Goal: Obtain resource: Download file/media

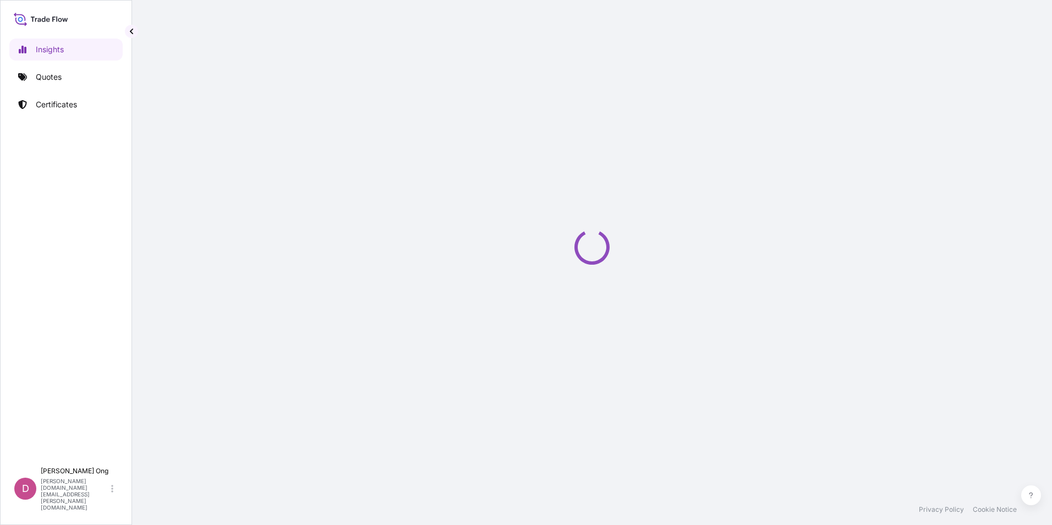
select select "2025"
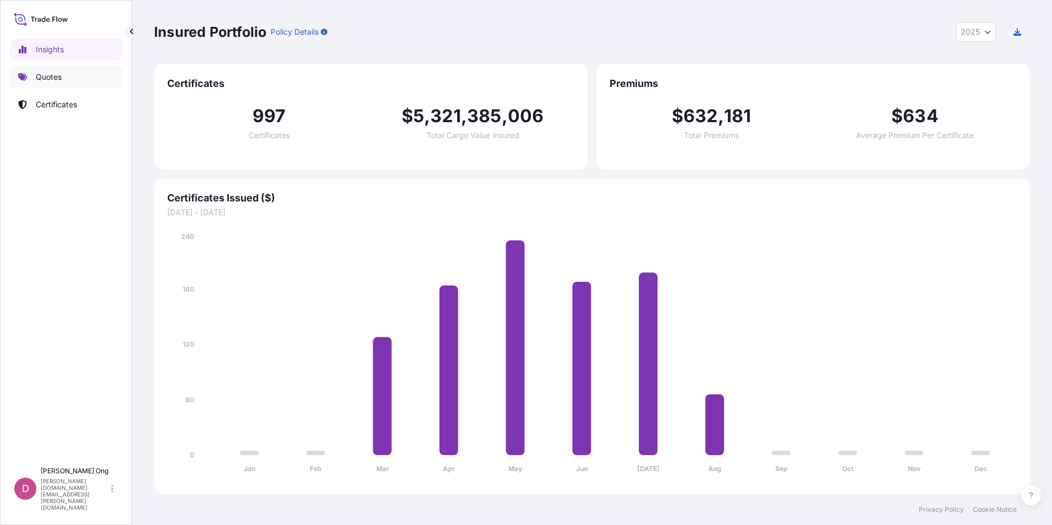
click at [61, 83] on link "Quotes" at bounding box center [65, 77] width 113 height 22
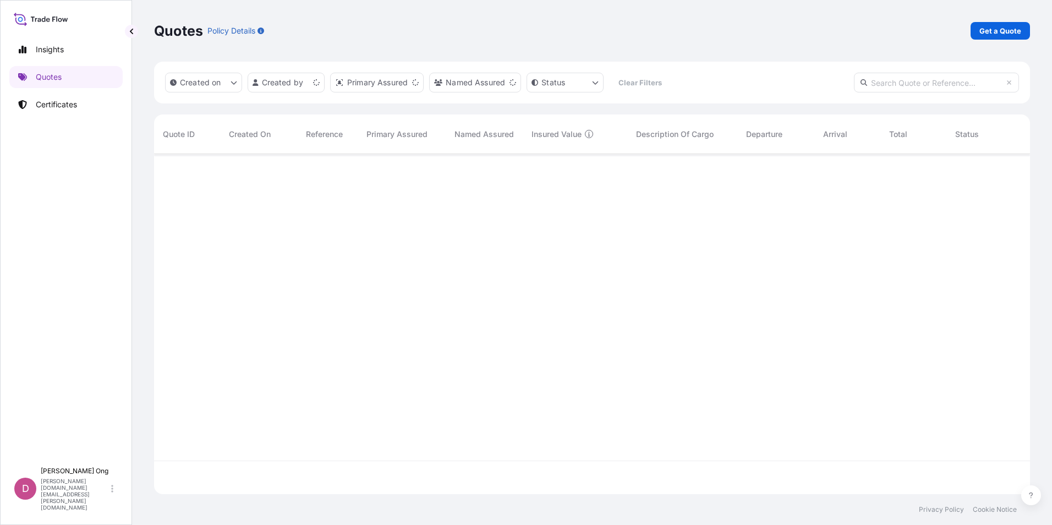
scroll to position [338, 868]
click at [989, 31] on p "Get a Quote" at bounding box center [1001, 30] width 42 height 11
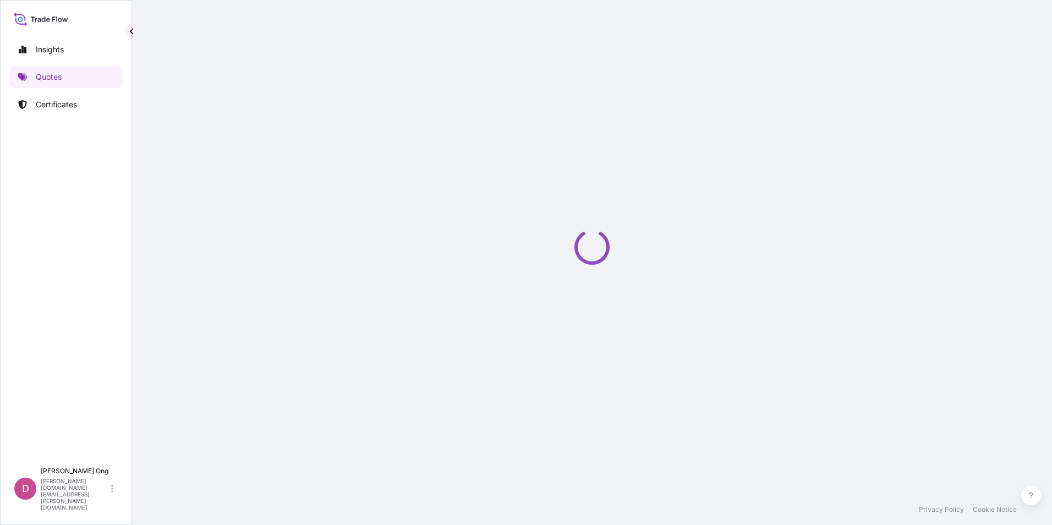
select select "Sea"
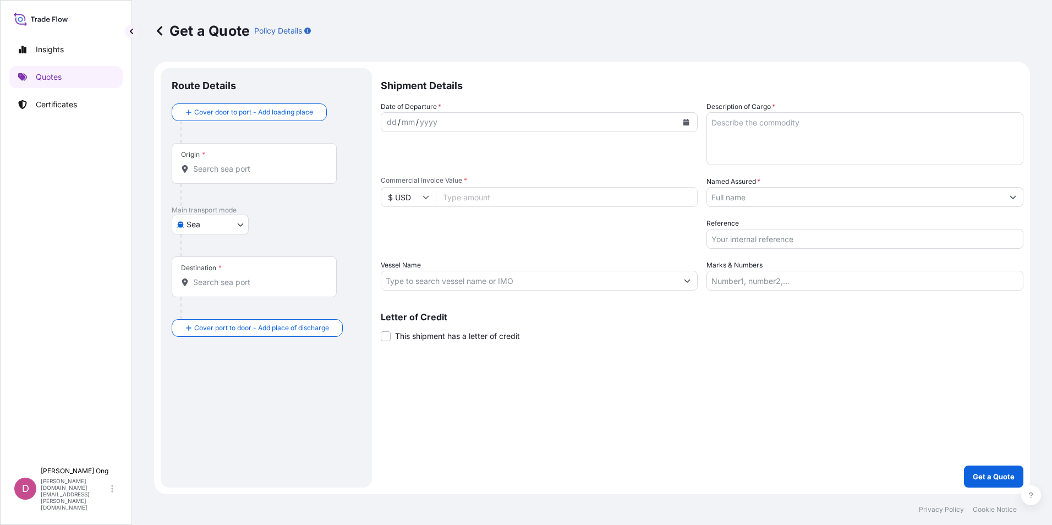
click at [385, 335] on div "Shipment Details Date of Departure * dd / mm / yyyy Cargo Category * Metals of …" at bounding box center [702, 277] width 643 height 419
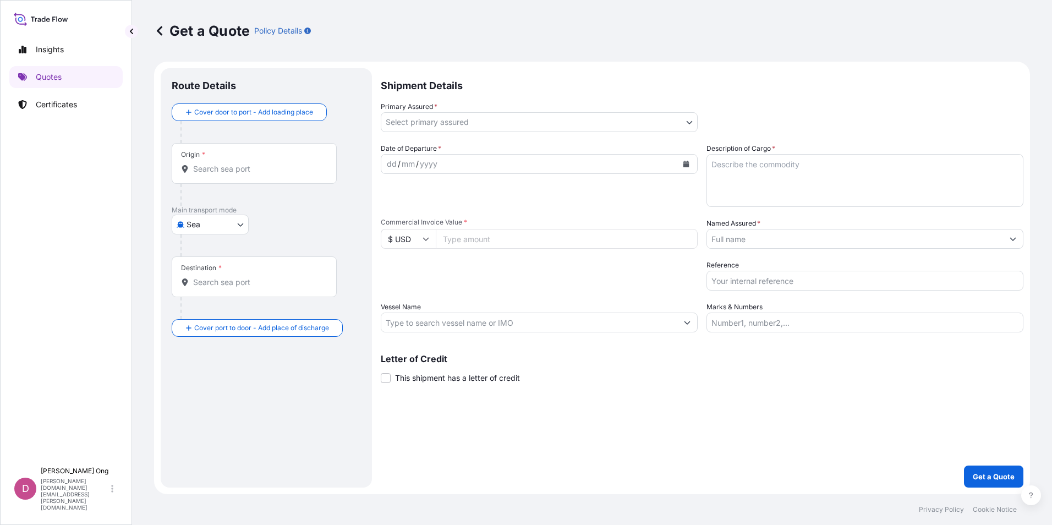
click at [380, 383] on form "Route Details Cover door to port - Add loading place Place of loading Road / [G…" at bounding box center [592, 278] width 876 height 433
click at [385, 381] on span at bounding box center [386, 378] width 10 height 10
click at [381, 372] on input "This shipment has a letter of credit" at bounding box center [381, 372] width 0 height 0
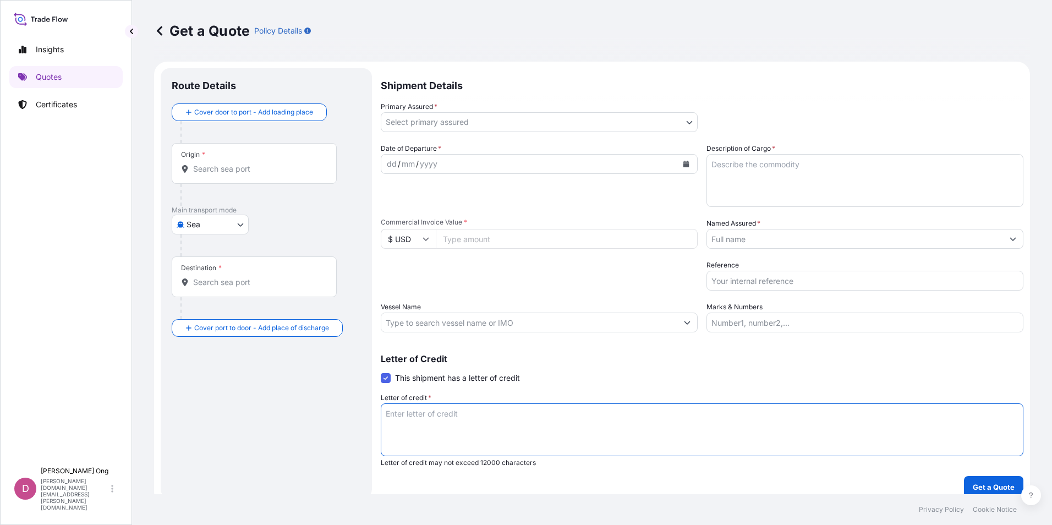
click at [496, 421] on textarea "Letter of credit *" at bounding box center [702, 429] width 643 height 53
paste textarea "CLAIMS ARE PAYABLE IN USD IN [GEOGRAPHIC_DATA], COVERING 110% OF THE PROVISIONA…"
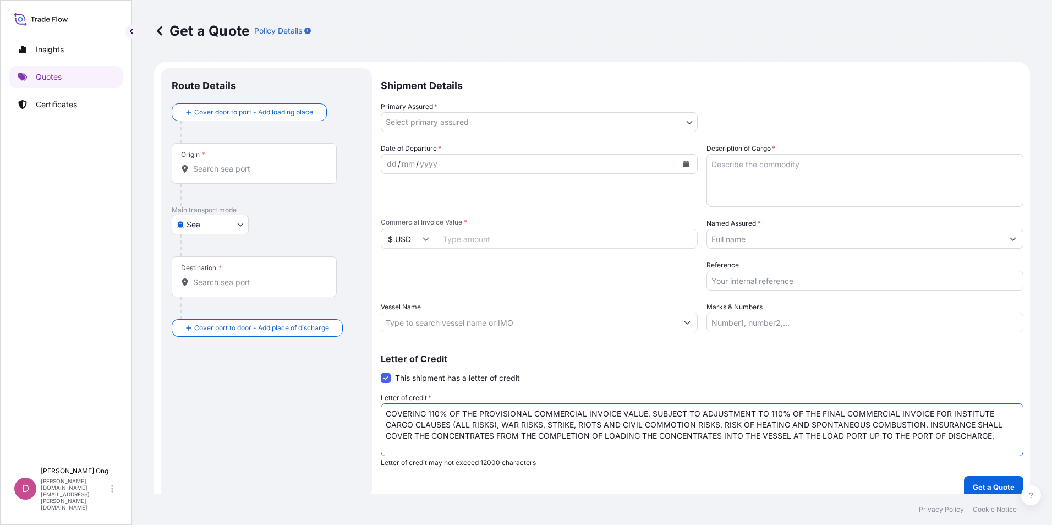
paste textarea "CLAIMS ARE PAYABLE IN USD IN [GEOGRAPHIC_DATA],"
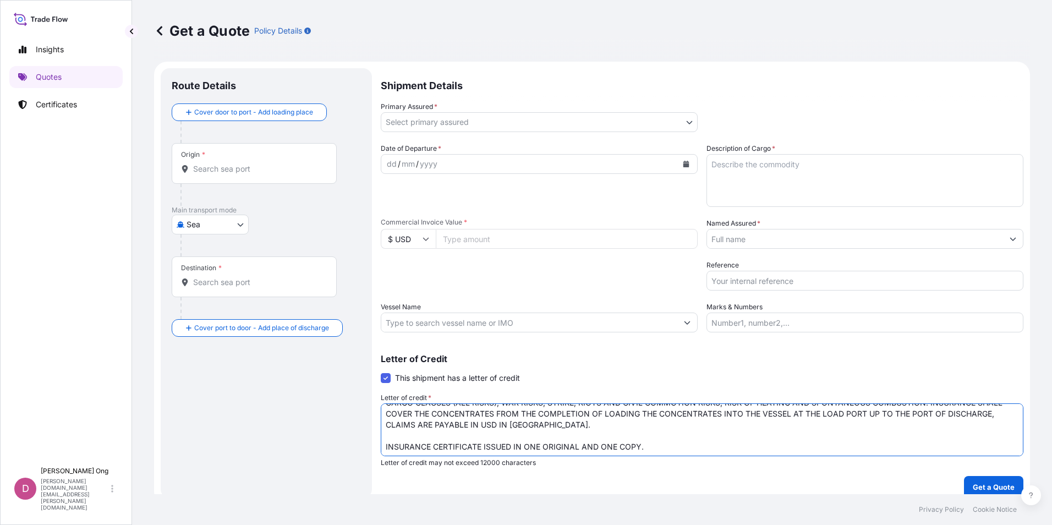
scroll to position [23, 0]
type textarea "COVERING 110% OF THE PROVISIONAL COMMERCIAL INVOICE VALUE, SUBJECT TO ADJUSTMEN…"
click at [662, 321] on input "Vessel Name" at bounding box center [529, 323] width 296 height 20
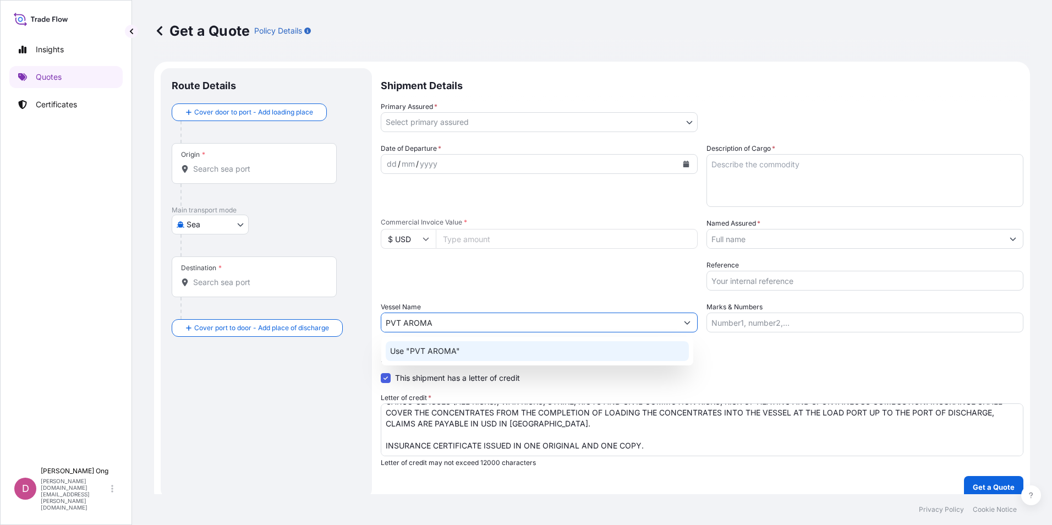
click at [547, 356] on div "Use "PVT AROMA"" at bounding box center [537, 351] width 303 height 20
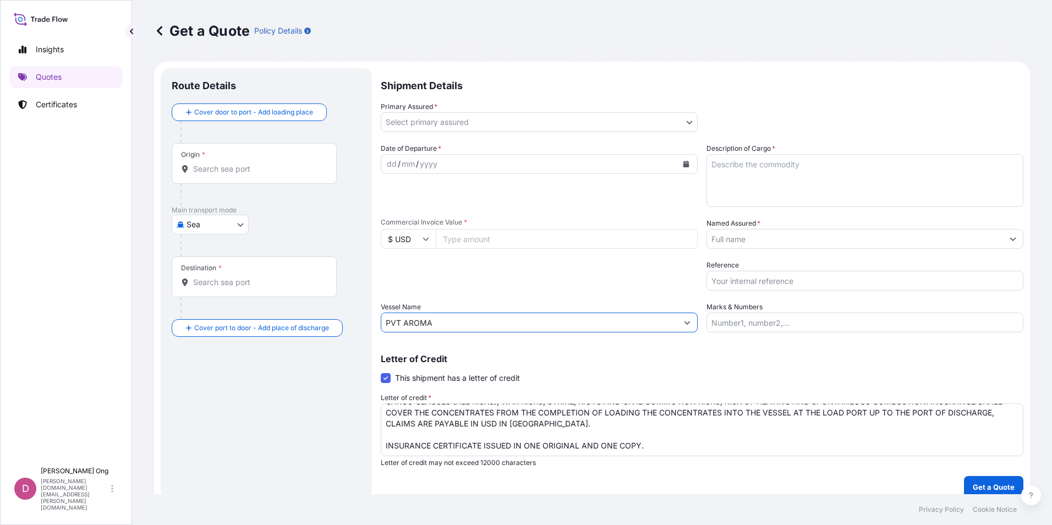
type input "PVT AROMA"
click at [600, 121] on body "0 options available. 1 option available. Insights Quotes Certificates D [PERSON…" at bounding box center [526, 262] width 1052 height 525
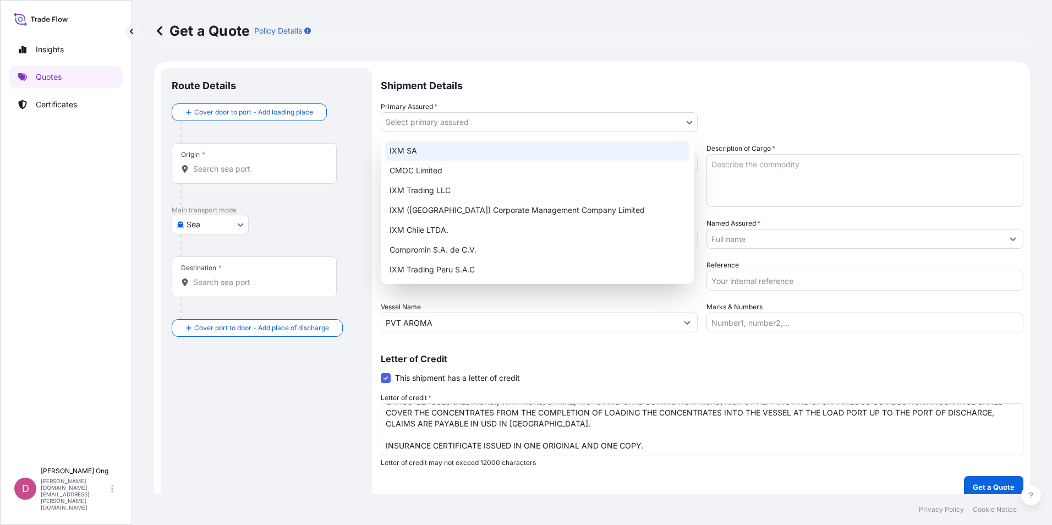
click at [507, 156] on div "IXM SA" at bounding box center [537, 151] width 304 height 20
select select "31846"
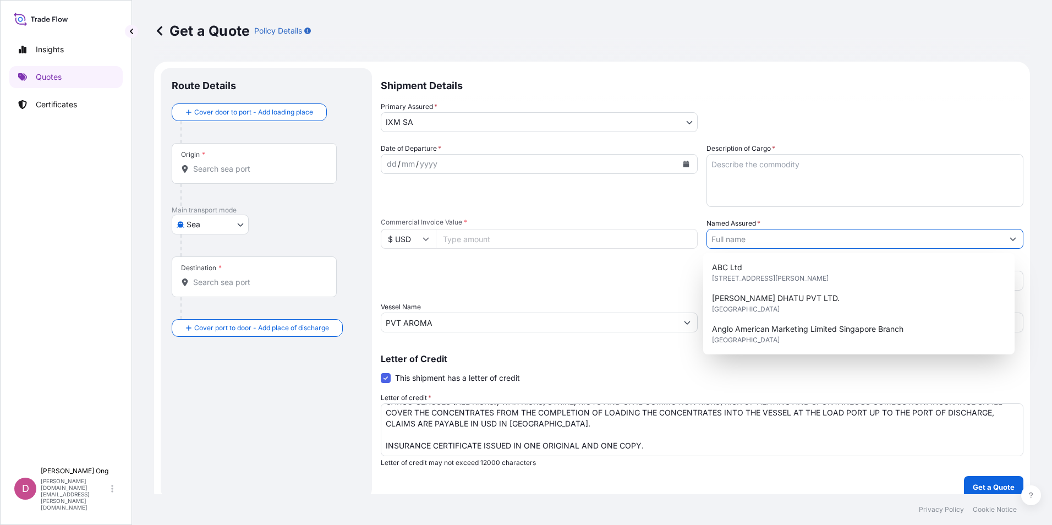
click at [789, 243] on input "Named Assured *" at bounding box center [855, 239] width 296 height 20
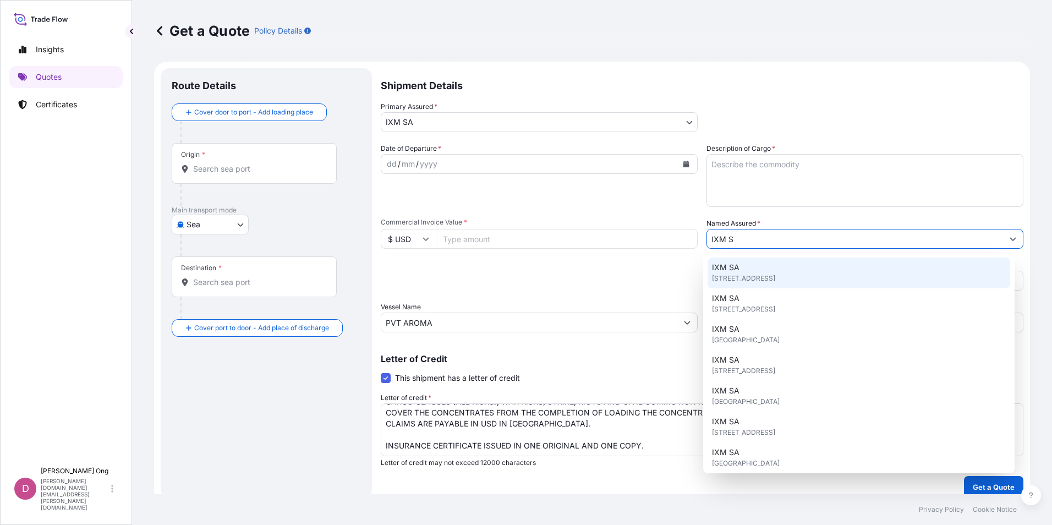
click at [777, 271] on div "IXM SA [STREET_ADDRESS]" at bounding box center [859, 273] width 303 height 31
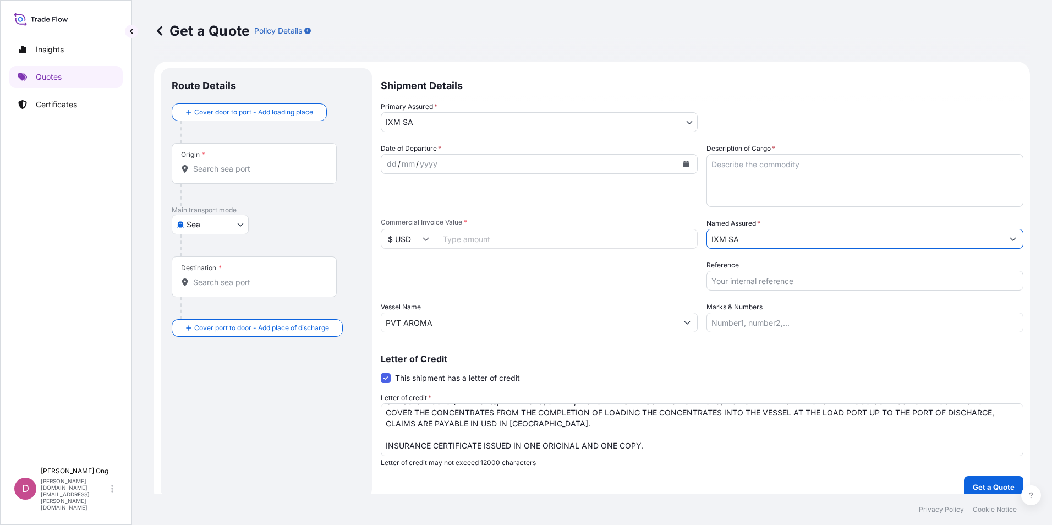
type input "IXM SA"
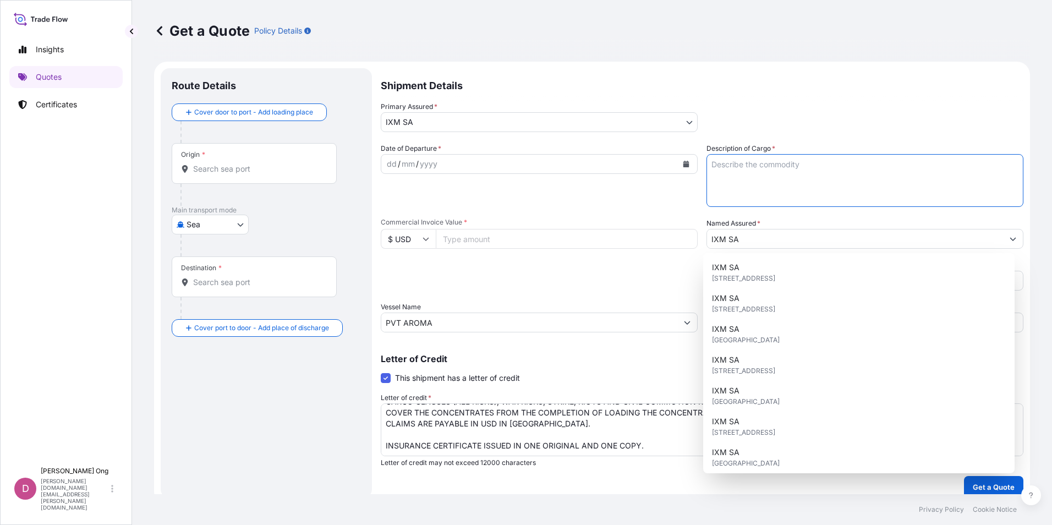
click at [792, 184] on textarea "Description of Cargo *" at bounding box center [865, 180] width 317 height 53
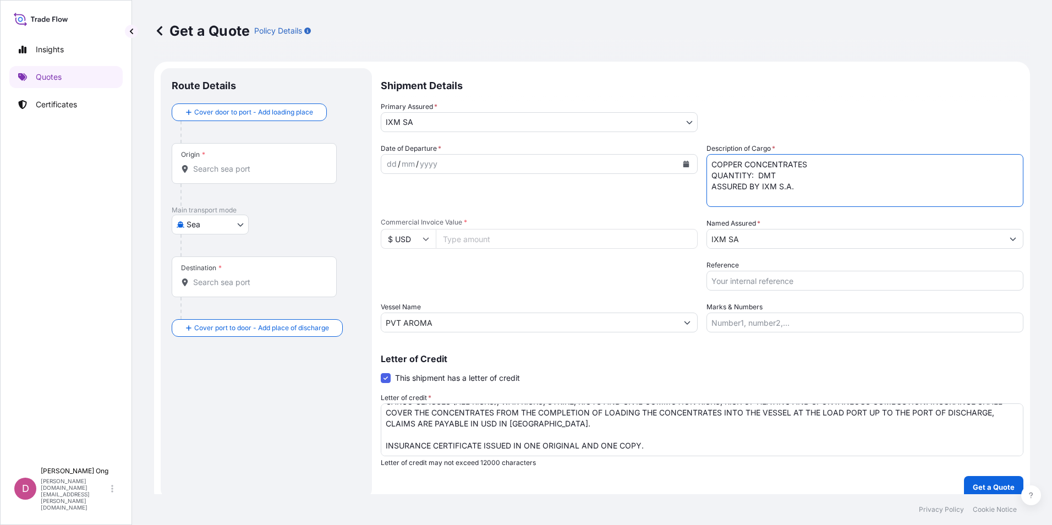
paste textarea "10058.8570"
type textarea "COPPER CONCENTRATES QUANTITY: 10058.857 DMT ASSURED BY IXM S.A."
click at [525, 243] on input "Commercial Invoice Value *" at bounding box center [567, 239] width 262 height 20
paste input "41258840.73"
type input "41258840.73"
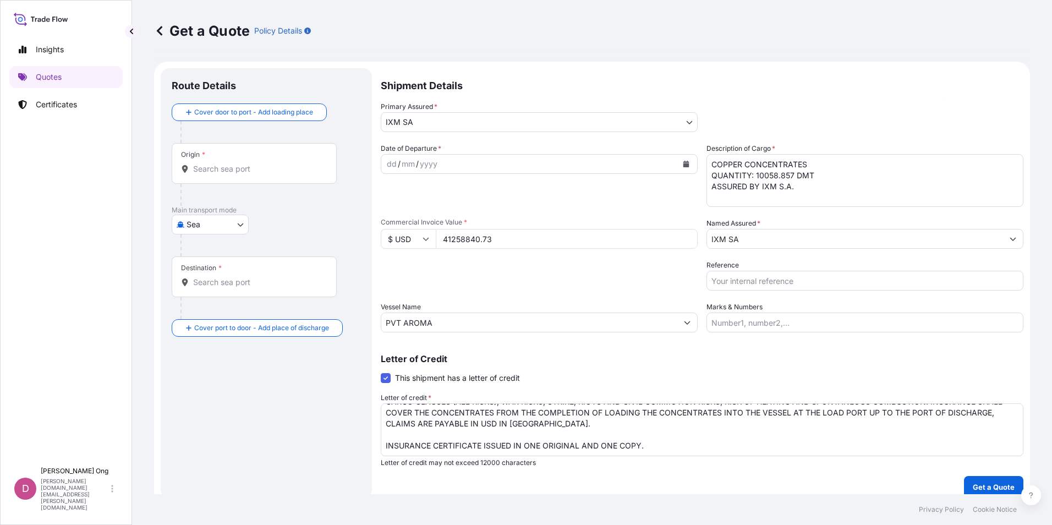
click at [466, 171] on div "dd / mm / yyyy" at bounding box center [529, 164] width 296 height 20
click at [689, 166] on button "Calendar" at bounding box center [687, 164] width 18 height 18
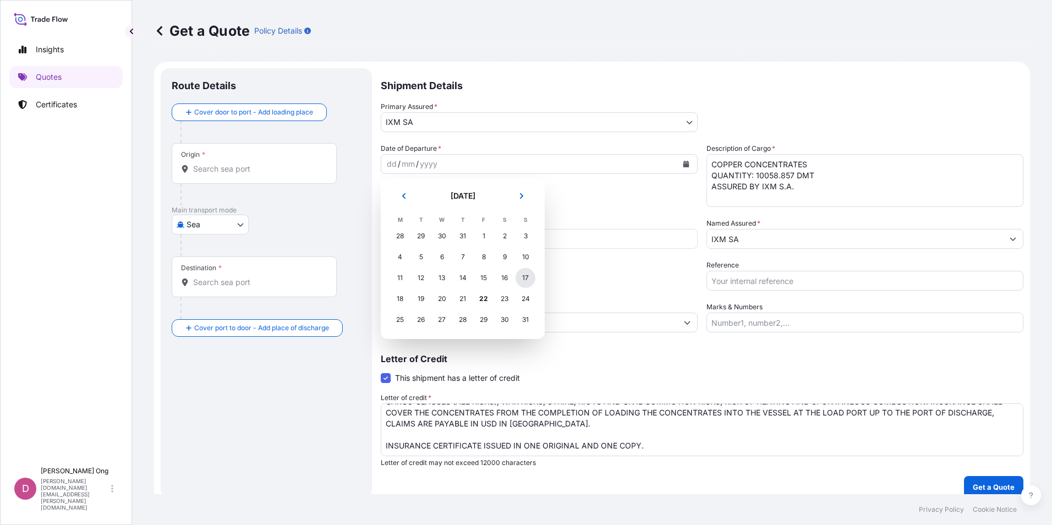
click at [527, 277] on div "17" at bounding box center [526, 278] width 20 height 20
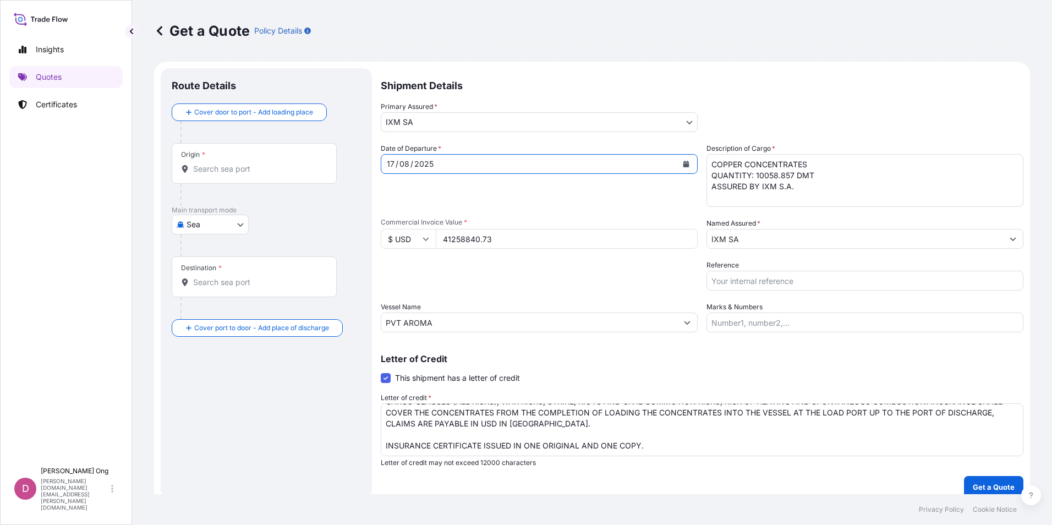
click at [258, 166] on input "Origin *" at bounding box center [258, 168] width 130 height 11
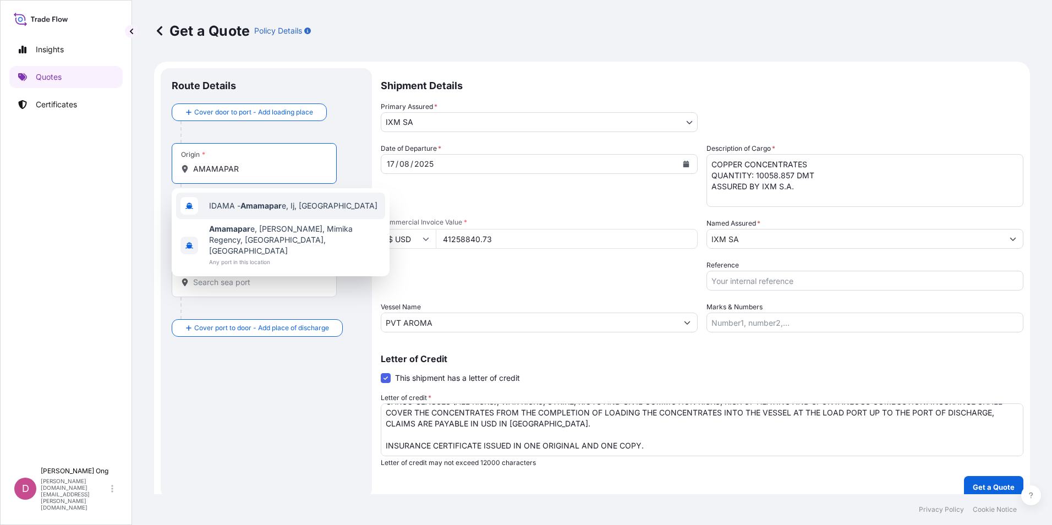
click at [258, 211] on div "IDAMA - Amamapar e, Ij, [GEOGRAPHIC_DATA]" at bounding box center [280, 206] width 209 height 26
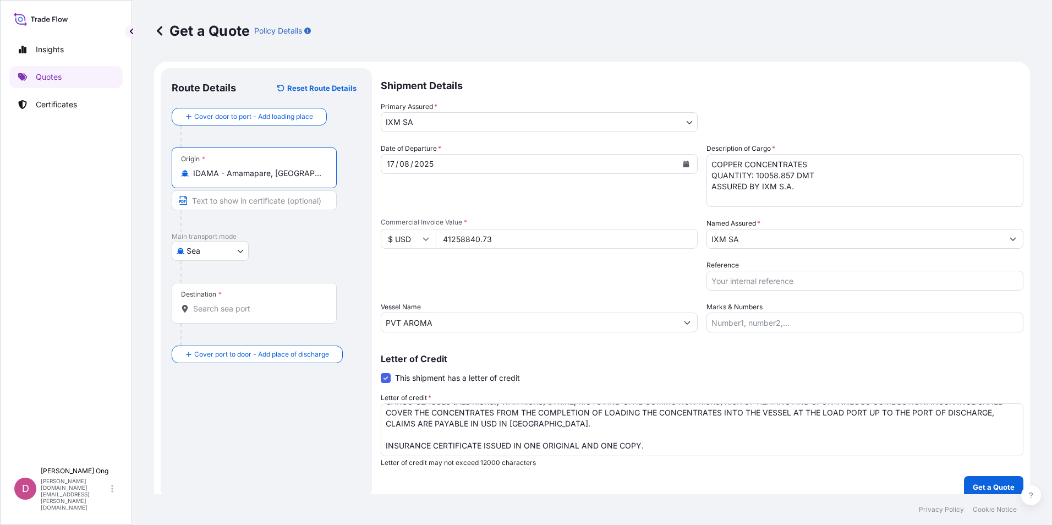
type input "IDAMA - Amamapare, [GEOGRAPHIC_DATA], [GEOGRAPHIC_DATA]"
click at [260, 201] on input "Text to appear on certificate" at bounding box center [254, 200] width 165 height 20
type input "AMAMAPARE, [GEOGRAPHIC_DATA]"
click at [231, 308] on input "Destination *" at bounding box center [258, 308] width 130 height 11
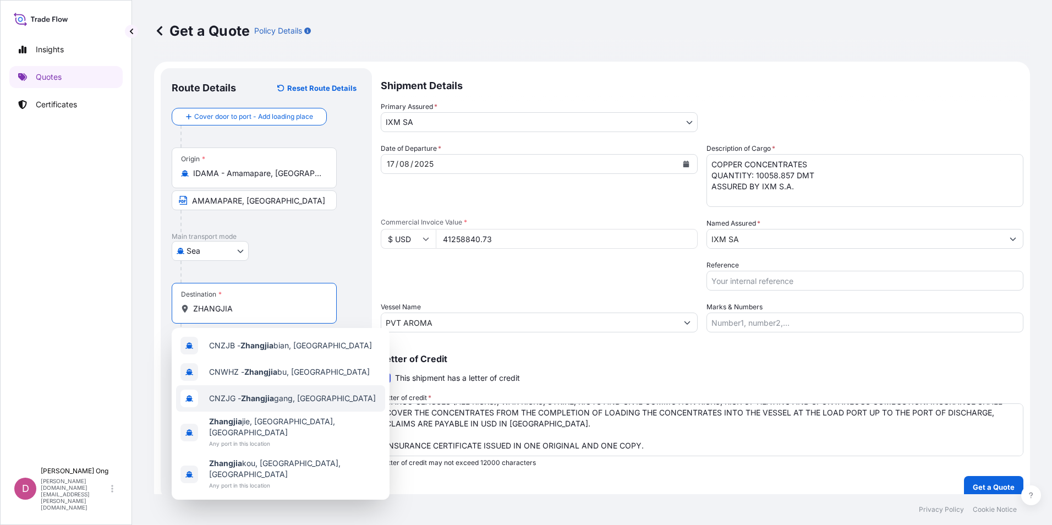
click at [283, 401] on span "CNZJG - Zhangjia gang, [GEOGRAPHIC_DATA]" at bounding box center [292, 398] width 167 height 11
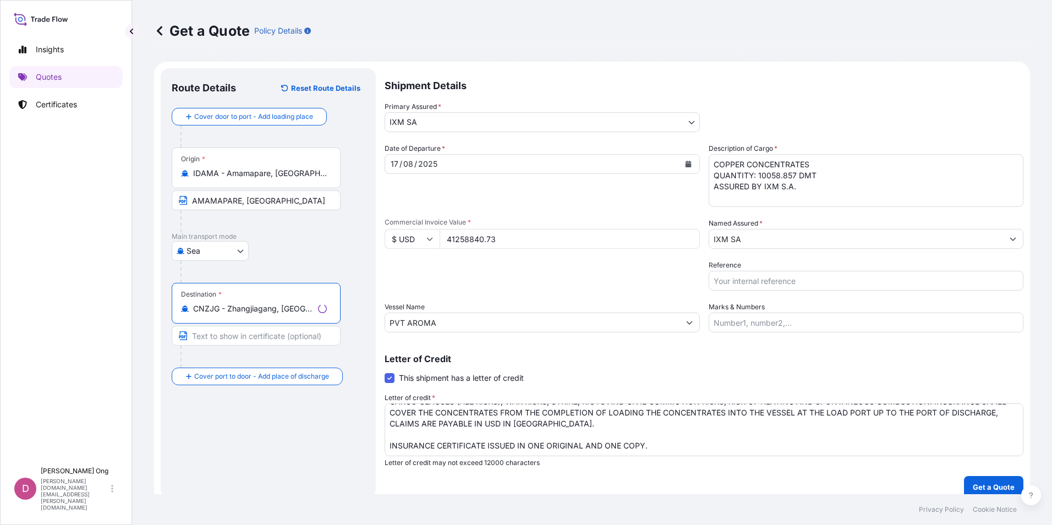
type input "CNZJG - Zhangjiagang, [GEOGRAPHIC_DATA]"
click at [256, 338] on input "Text to appear on certificate" at bounding box center [256, 336] width 169 height 20
type input "ZHANGJIAGANG, [GEOGRAPHIC_DATA]"
click at [783, 286] on input "Reference" at bounding box center [865, 281] width 317 height 20
click at [855, 275] on input "Reference" at bounding box center [865, 281] width 317 height 20
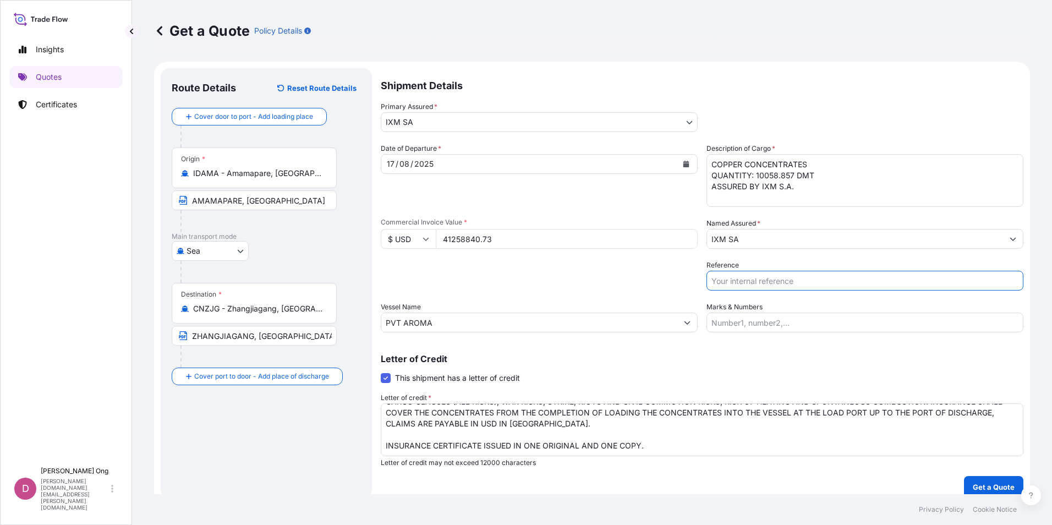
paste input "CC15376S"
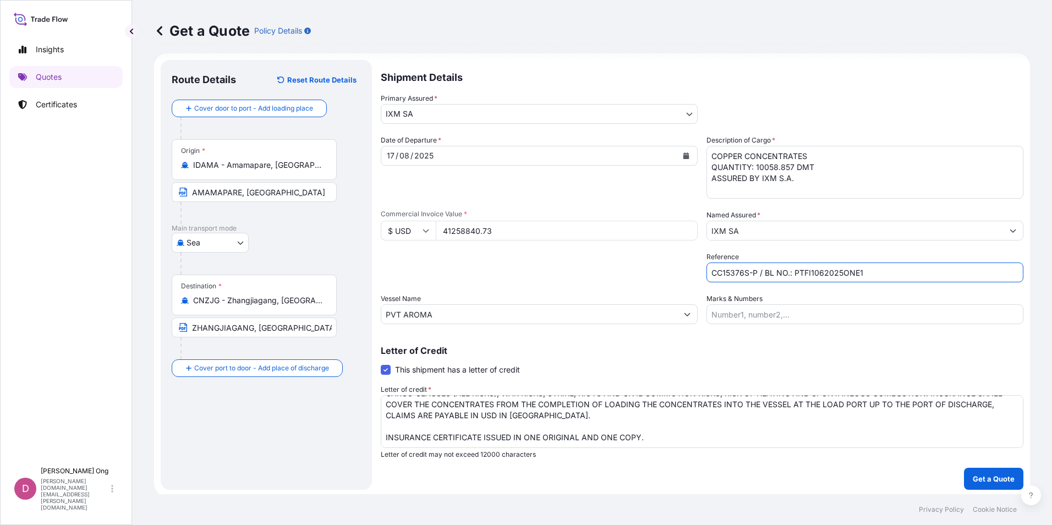
scroll to position [10, 0]
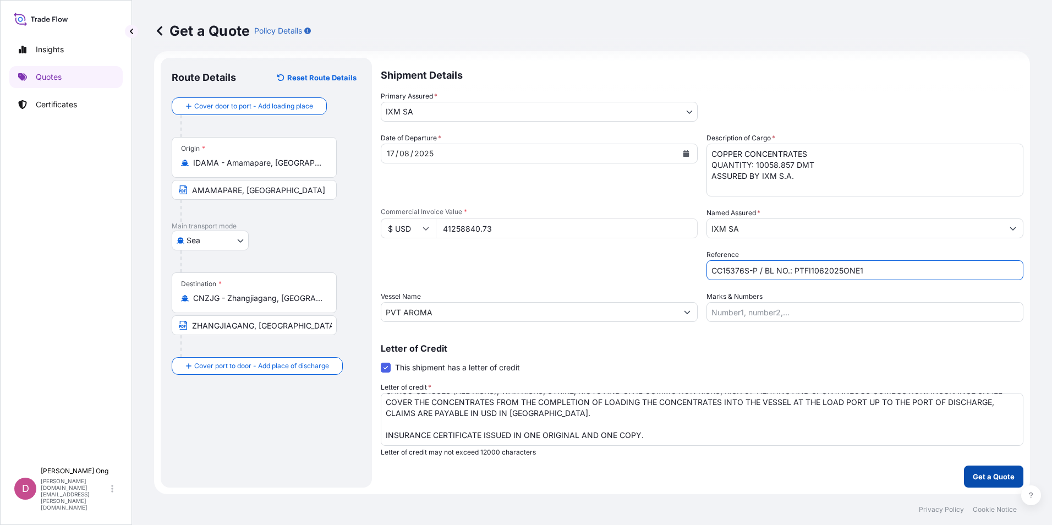
type input "CC15376S-P / BL NO.: PTFI1062025ONE1"
click at [978, 484] on button "Get a Quote" at bounding box center [993, 477] width 59 height 22
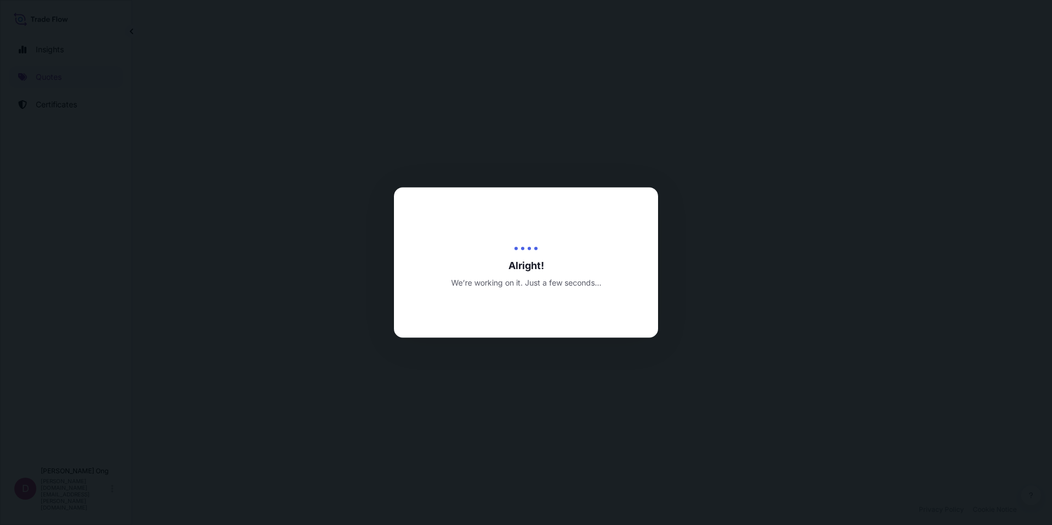
select select "Sea"
select select "31846"
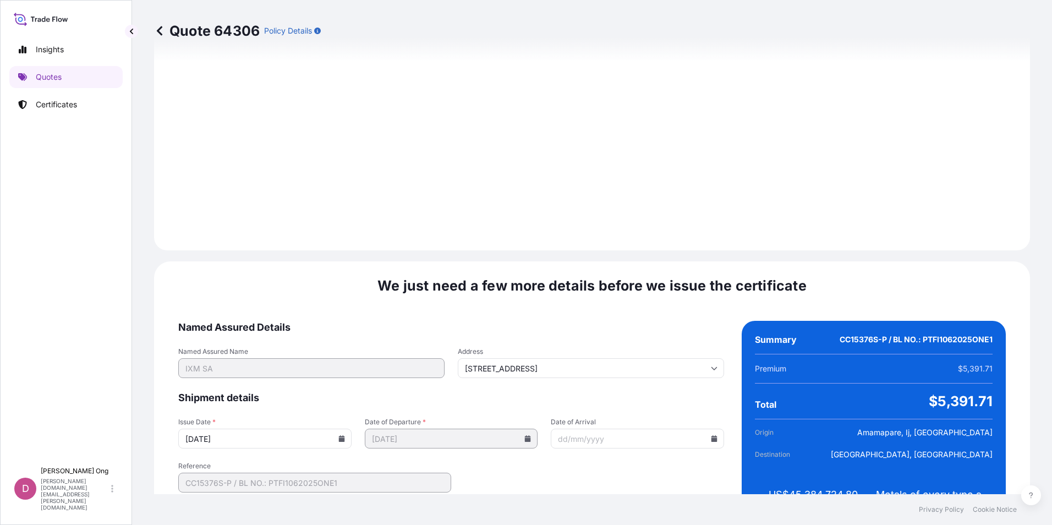
scroll to position [1299, 0]
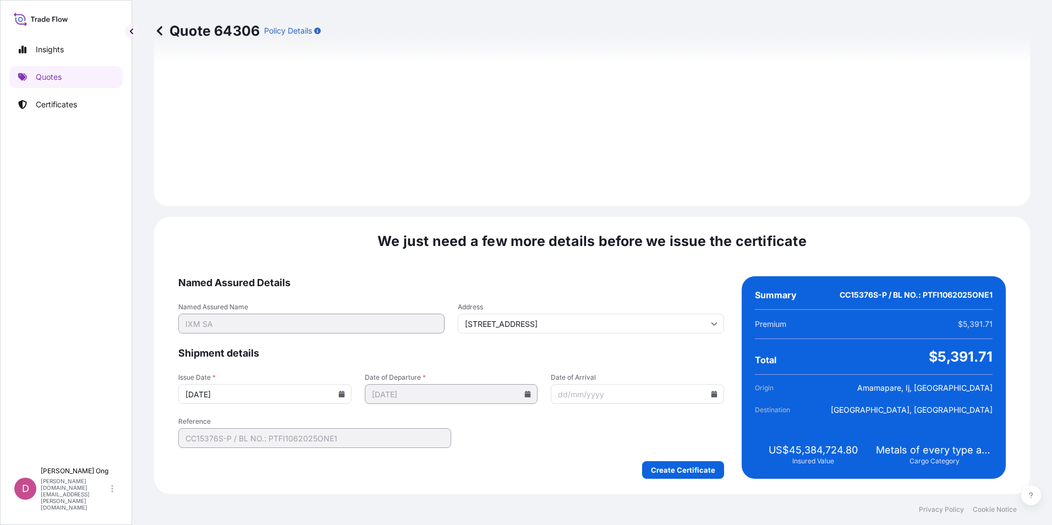
click at [340, 396] on icon at bounding box center [342, 394] width 6 height 7
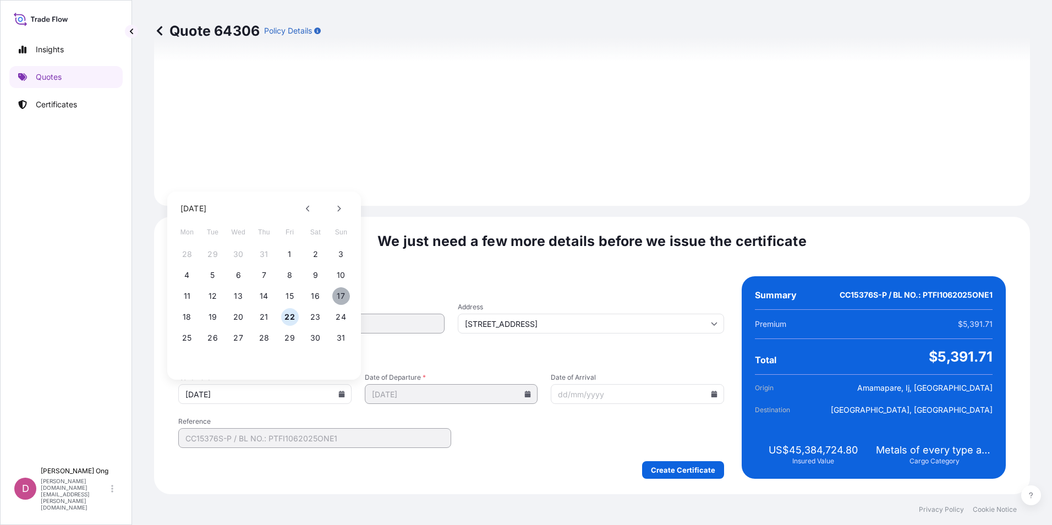
click at [339, 293] on button "17" at bounding box center [341, 296] width 18 height 18
type input "[DATE]"
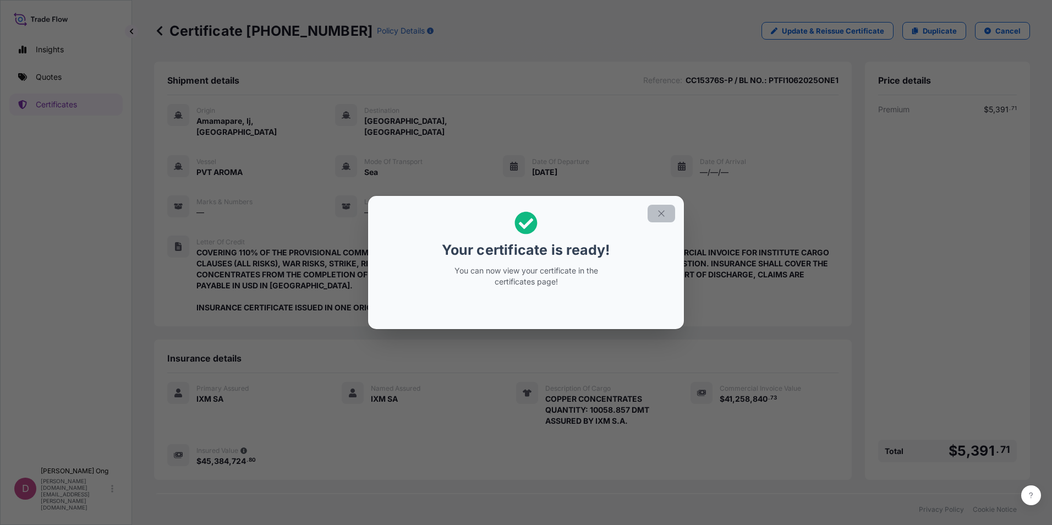
click at [661, 209] on icon "button" at bounding box center [662, 214] width 10 height 10
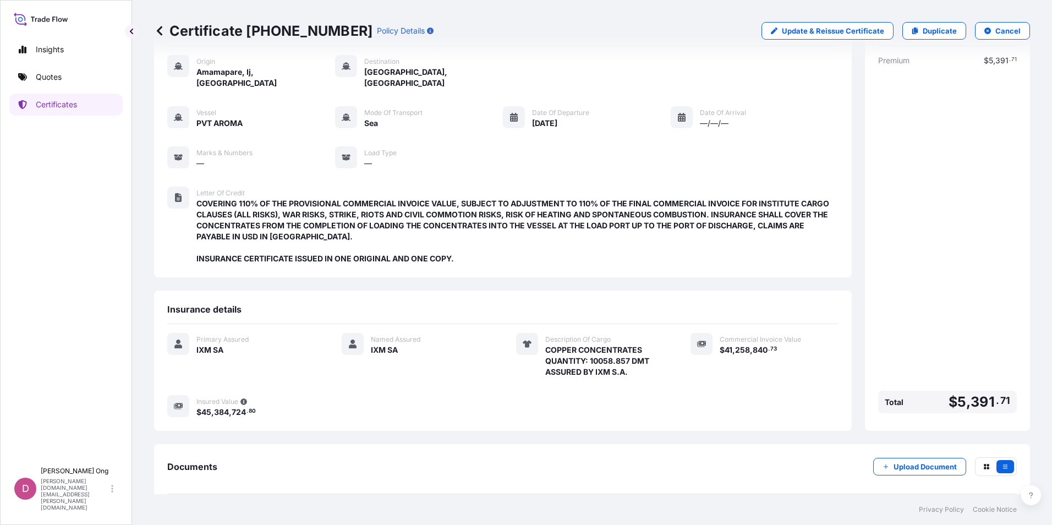
scroll to position [91, 0]
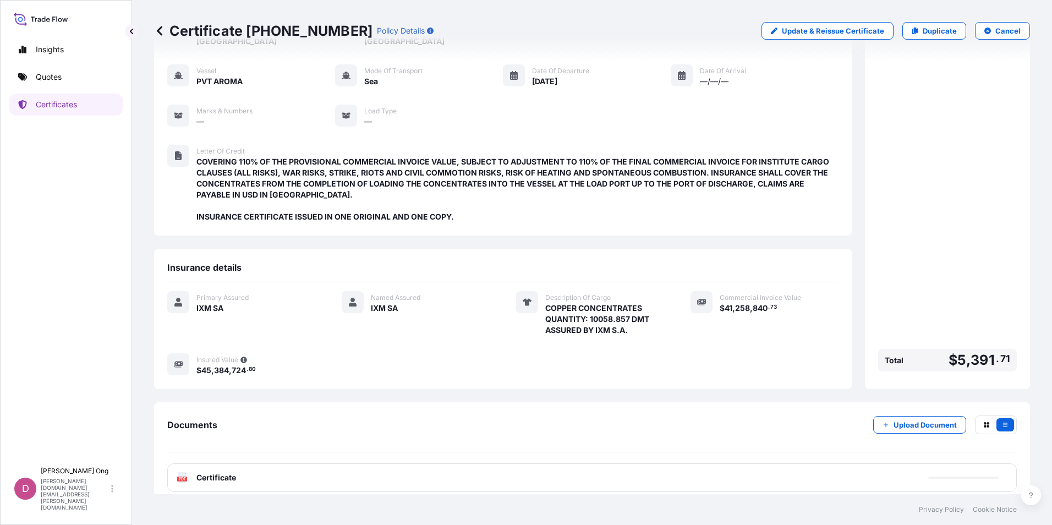
click at [332, 467] on div "PDF Certificate" at bounding box center [592, 477] width 850 height 29
click at [359, 473] on div "PDF Certificate" at bounding box center [592, 477] width 850 height 29
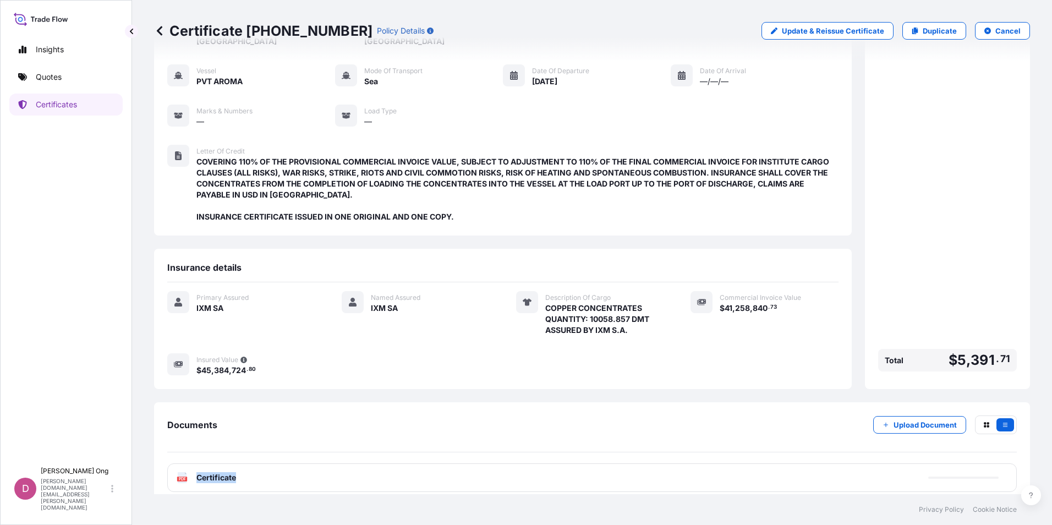
drag, startPoint x: 359, startPoint y: 473, endPoint x: 331, endPoint y: 472, distance: 28.1
click at [331, 472] on div "PDF Certificate" at bounding box center [592, 477] width 850 height 29
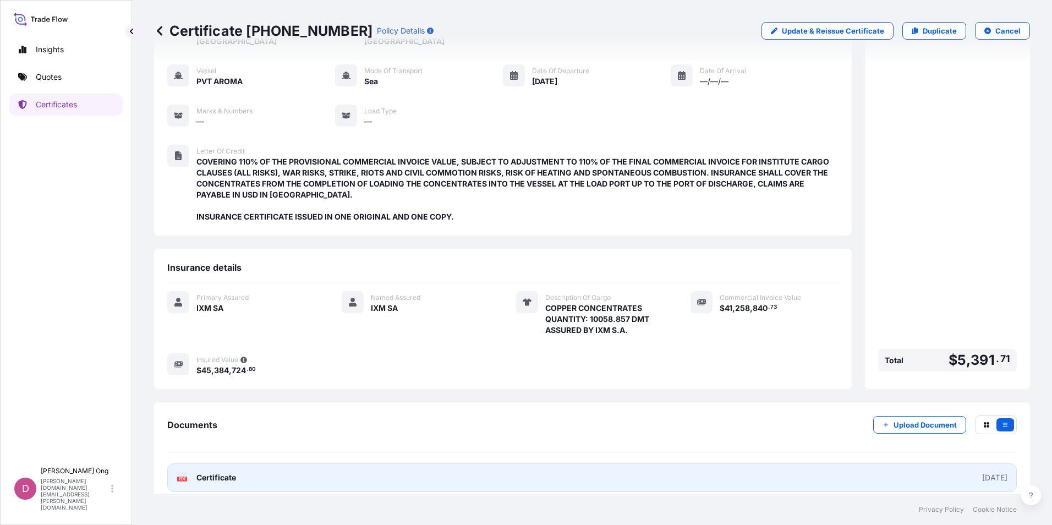
click at [381, 473] on link "PDF Certificate [DATE]" at bounding box center [592, 477] width 850 height 29
